Goal: Task Accomplishment & Management: Complete application form

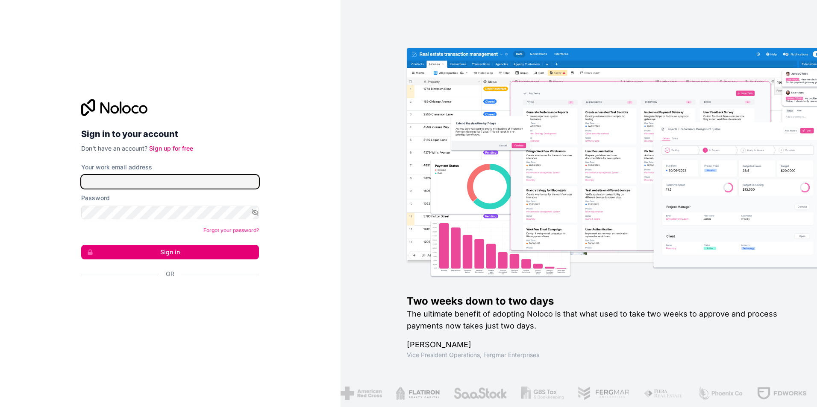
click at [144, 184] on input "Your work email address" at bounding box center [170, 182] width 178 height 14
drag, startPoint x: 246, startPoint y: 153, endPoint x: 237, endPoint y: 161, distance: 12.4
click at [246, 153] on div "Sign in to your account Don't have an account? Sign up for free Your work email…" at bounding box center [170, 203] width 178 height 209
click at [183, 152] on link "Sign up for free" at bounding box center [171, 148] width 44 height 7
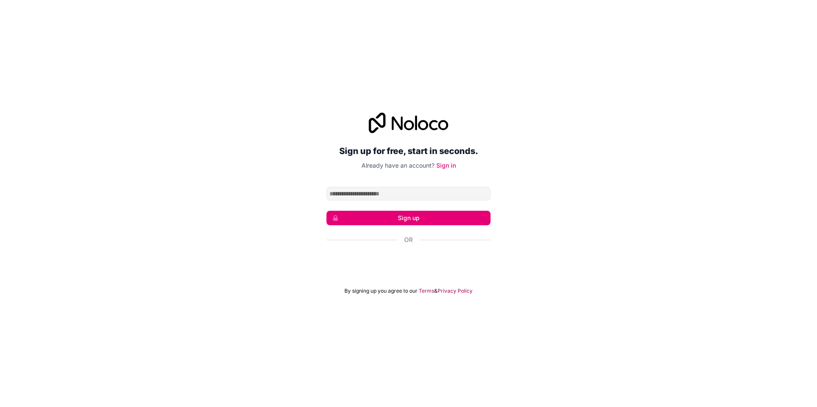
click at [423, 194] on input "Email address" at bounding box center [408, 194] width 164 height 14
type input "**********"
click at [415, 217] on button "Sign up" at bounding box center [408, 218] width 164 height 15
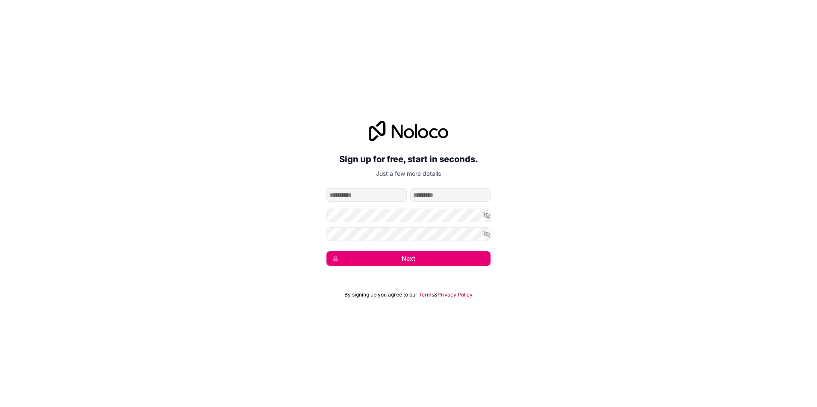
click at [373, 194] on input "given-name" at bounding box center [366, 195] width 80 height 14
type input "*****"
type input "******"
click at [256, 212] on div "**********" at bounding box center [408, 193] width 817 height 169
click at [389, 256] on button "Next" at bounding box center [408, 259] width 164 height 15
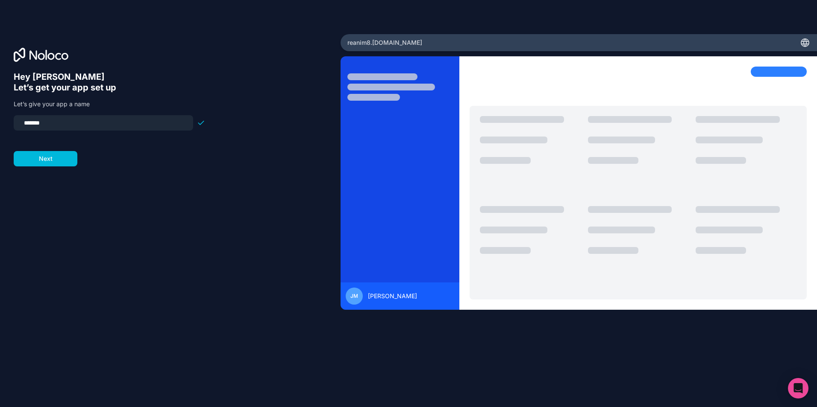
click at [45, 161] on button "Next" at bounding box center [46, 158] width 64 height 15
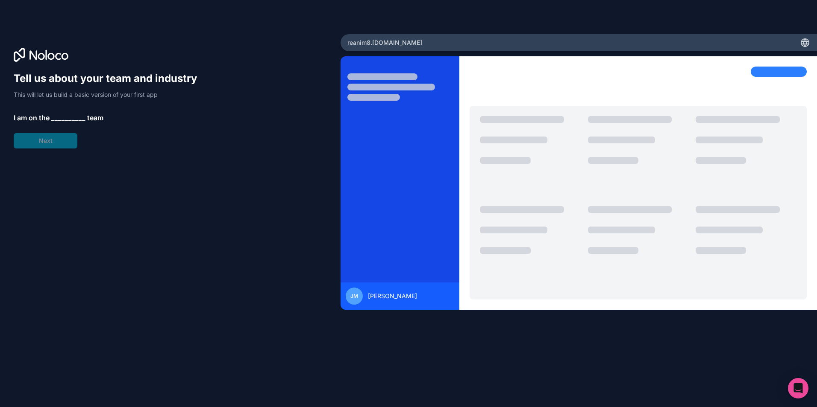
click at [61, 111] on div "Tell us about your team and industry This will let us build a basic version of …" at bounding box center [109, 110] width 191 height 77
click at [51, 119] on p "I am on the __________ team" at bounding box center [109, 118] width 191 height 10
click at [64, 114] on span "__________" at bounding box center [68, 118] width 34 height 10
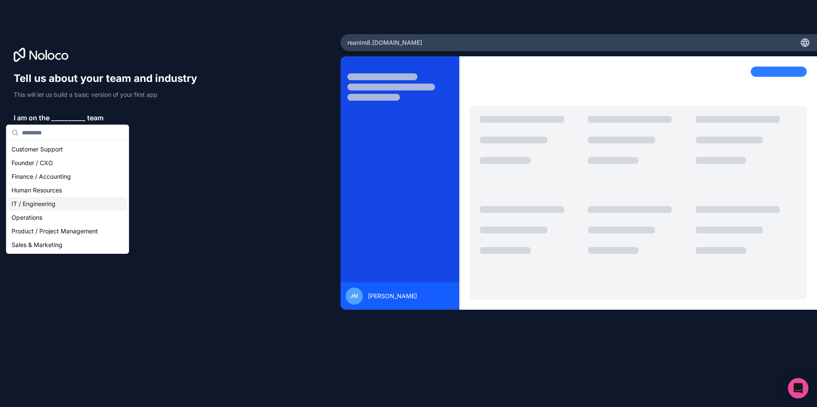
click at [45, 202] on div "IT / Engineering" at bounding box center [67, 204] width 119 height 14
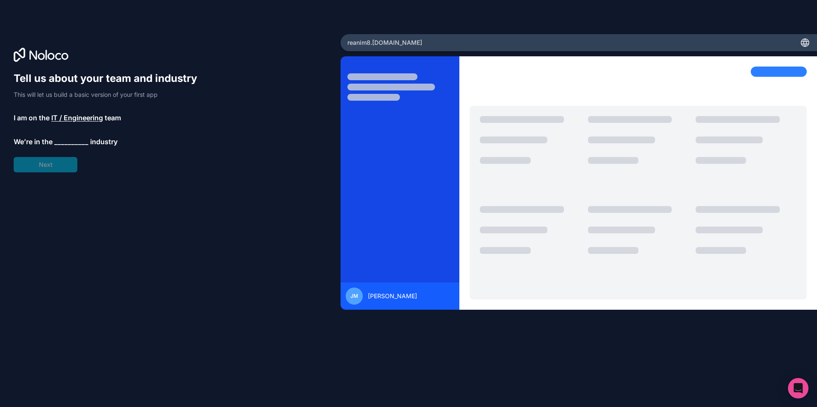
click at [64, 138] on span "__________" at bounding box center [71, 142] width 34 height 10
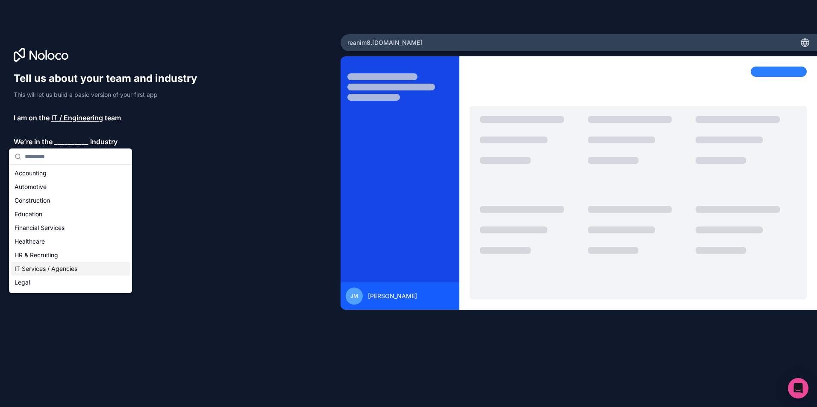
click at [39, 269] on div "IT Services / Agencies" at bounding box center [70, 269] width 119 height 14
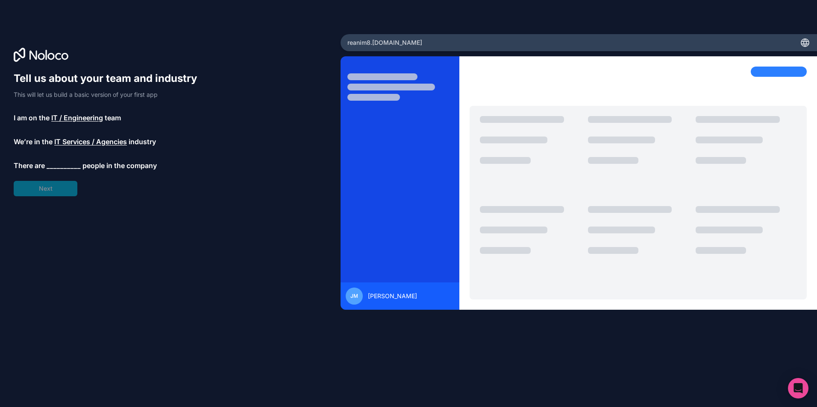
click at [50, 164] on span "__________" at bounding box center [64, 166] width 34 height 10
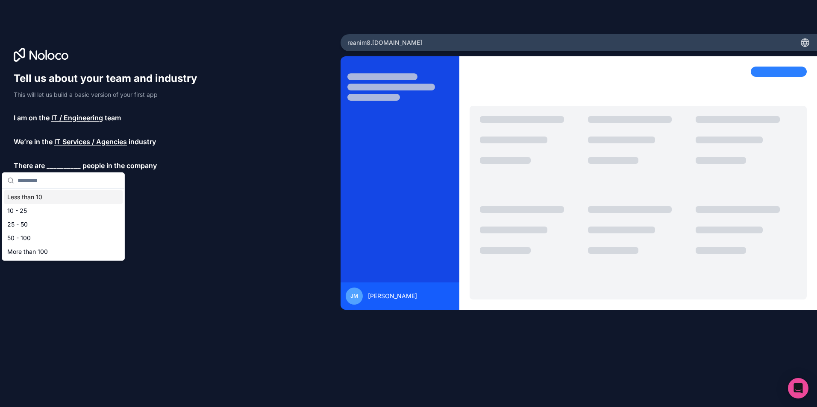
click at [48, 196] on div "Less than 10" at bounding box center [63, 197] width 119 height 14
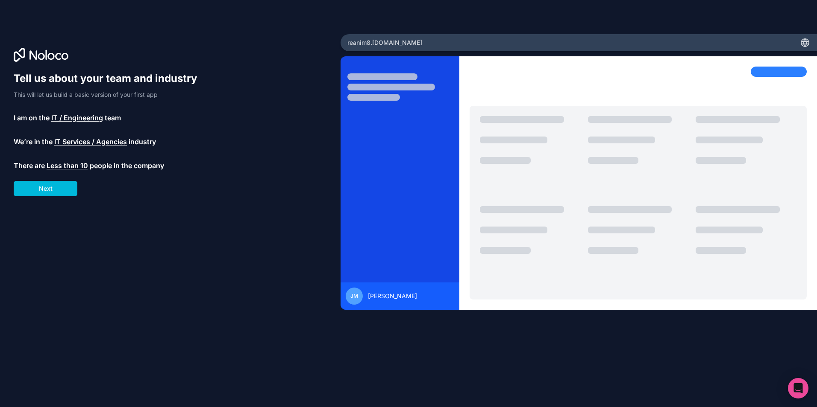
click at [48, 186] on button "Next" at bounding box center [46, 188] width 64 height 15
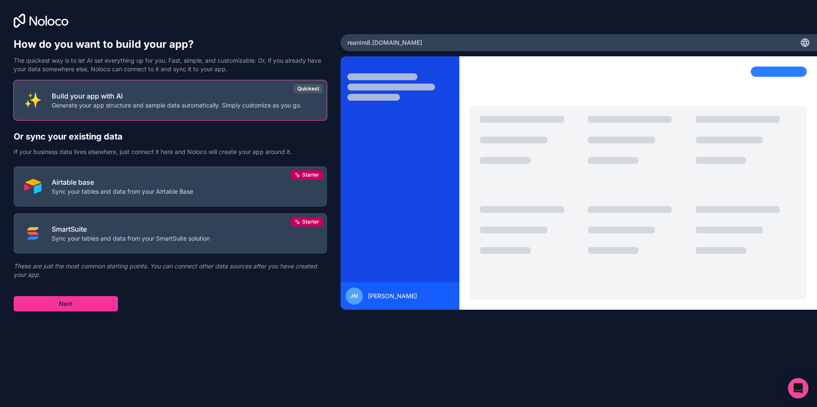
click at [201, 89] on button "Build your app with AI Generate your app structure and sample data automaticall…" at bounding box center [170, 100] width 313 height 40
click at [89, 307] on button "Next" at bounding box center [66, 303] width 104 height 15
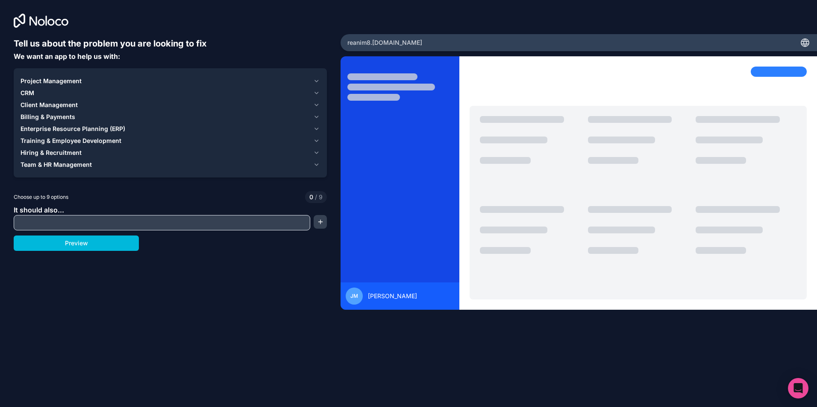
click at [48, 224] on input "text" at bounding box center [162, 223] width 292 height 12
click at [250, 243] on div "Preview" at bounding box center [170, 243] width 313 height 15
click at [85, 246] on button "Preview" at bounding box center [76, 243] width 125 height 15
click at [88, 188] on div "Tell us about the problem you are looking to fix We want an app to help us with…" at bounding box center [170, 182] width 313 height 288
click at [313, 140] on icon "button" at bounding box center [316, 141] width 6 height 7
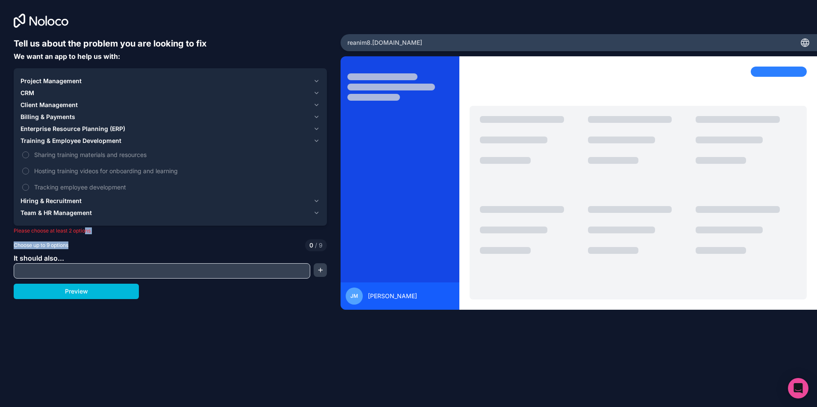
click at [61, 131] on span "Enterprise Resource Planning (ERP)" at bounding box center [72, 129] width 105 height 9
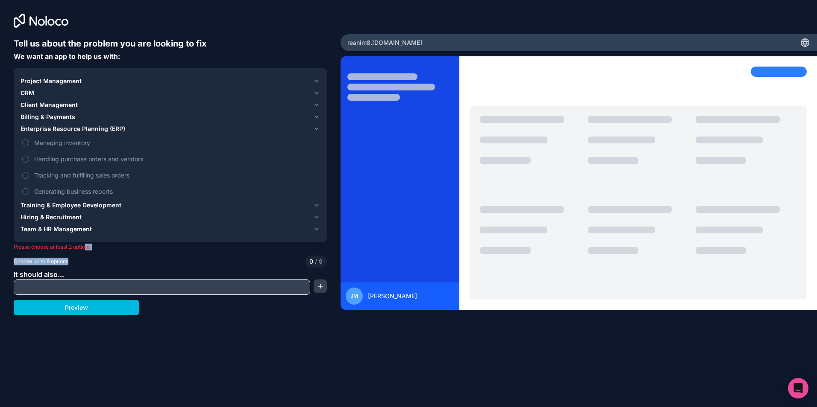
click at [46, 81] on span "Project Management" at bounding box center [50, 81] width 61 height 9
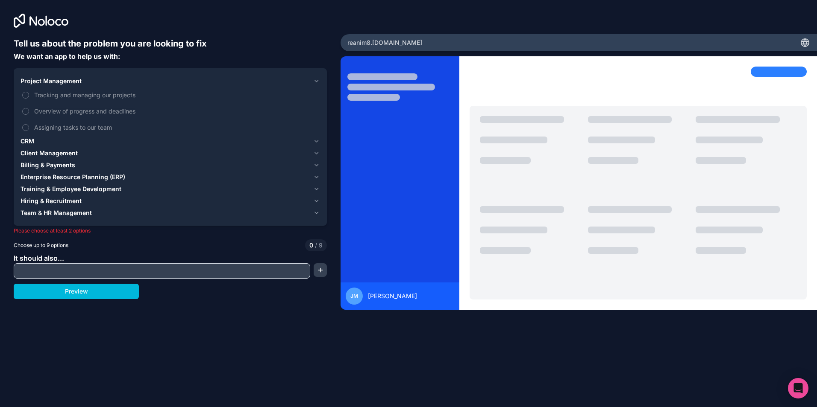
click at [70, 99] on span "Tracking and managing our projects" at bounding box center [176, 95] width 284 height 9
click at [29, 99] on button "Tracking and managing our projects" at bounding box center [25, 95] width 7 height 7
click at [69, 114] on span "Overview of progress and deadlines" at bounding box center [176, 111] width 284 height 9
click at [29, 114] on button "Overview of progress and deadlines" at bounding box center [25, 111] width 7 height 7
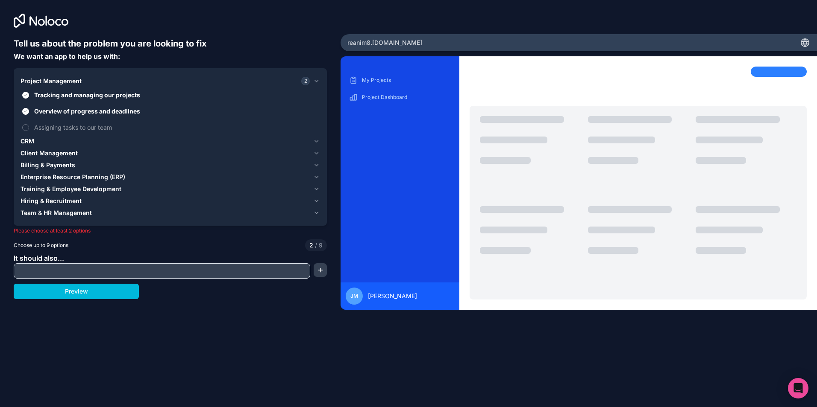
click at [102, 307] on div "Tell us about the problem you are looking to fix We want an app to help us with…" at bounding box center [170, 182] width 313 height 288
click at [87, 292] on button "Preview" at bounding box center [76, 291] width 125 height 15
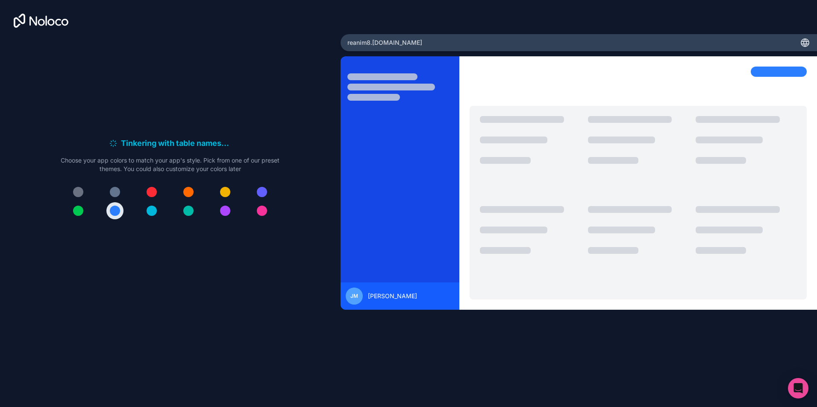
click at [114, 188] on div at bounding box center [115, 192] width 10 height 10
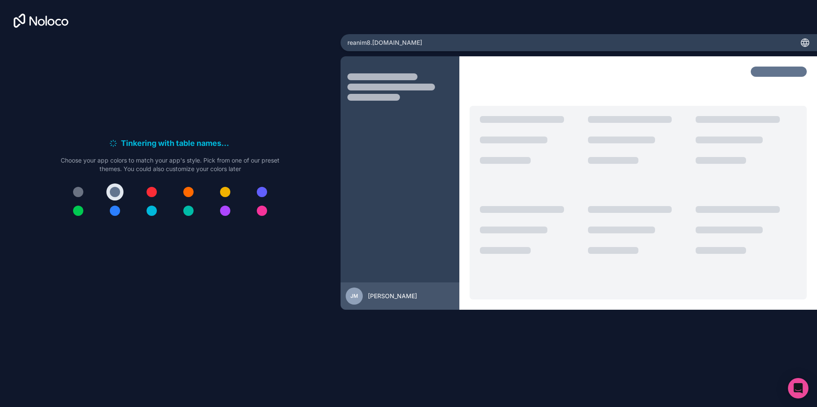
click at [117, 208] on div at bounding box center [115, 211] width 10 height 10
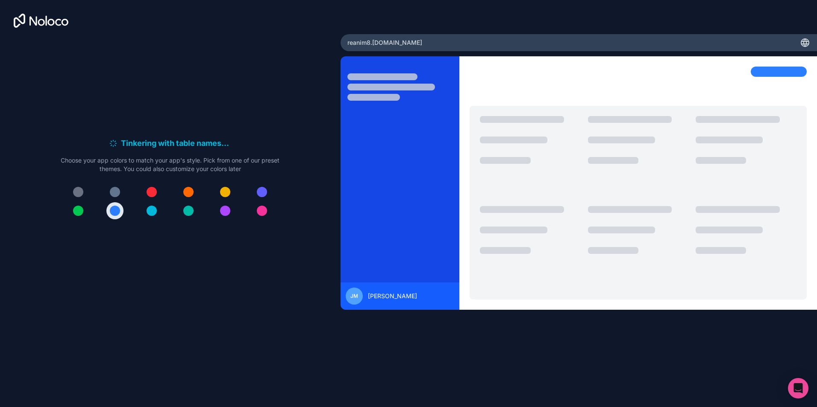
click at [145, 210] on button at bounding box center [151, 210] width 17 height 17
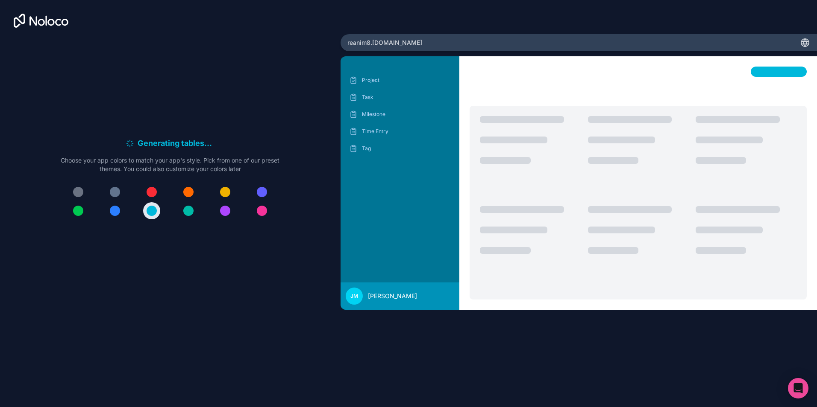
click at [228, 191] on div at bounding box center [225, 192] width 10 height 10
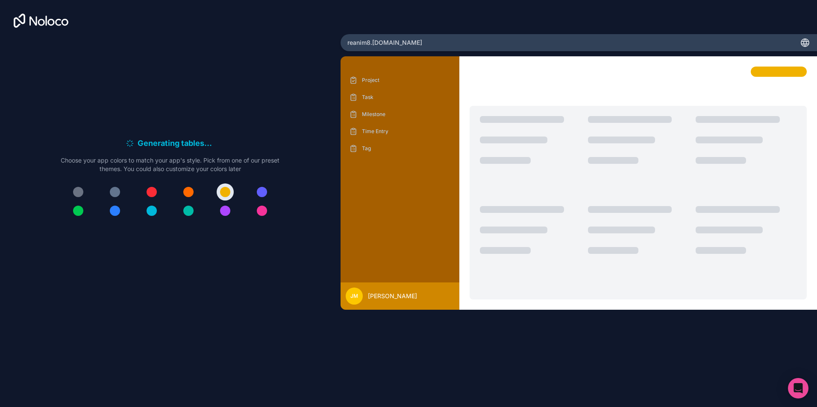
click at [254, 189] on button at bounding box center [261, 192] width 17 height 17
